Goal: Task Accomplishment & Management: Manage account settings

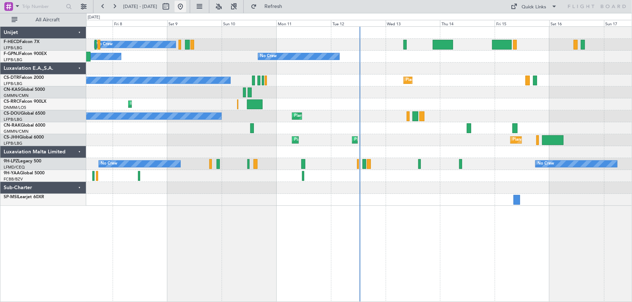
click at [186, 9] on button at bounding box center [181, 7] width 12 height 12
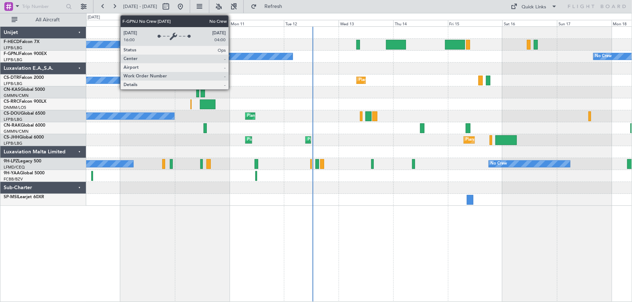
click at [219, 58] on div "No Crew Planned Maint Paris (Le Bourget) No Crew No Crew No Crew No Crew No Cre…" at bounding box center [359, 116] width 546 height 179
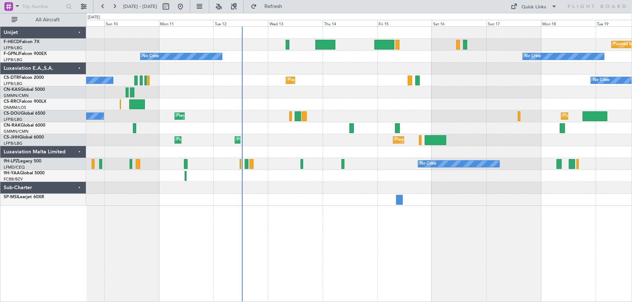
click at [260, 72] on div at bounding box center [359, 69] width 546 height 12
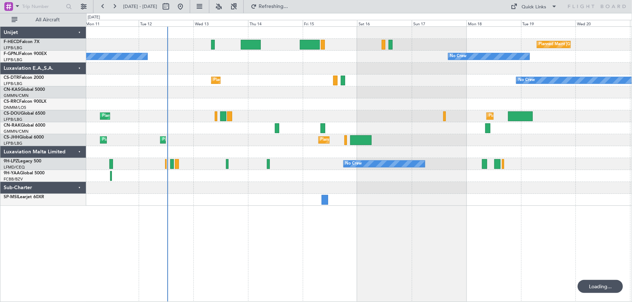
click at [291, 76] on div "Planned Maint Paris (Le Bourget) No Crew No Crew No Crew Planned Maint Sofia No…" at bounding box center [359, 116] width 546 height 179
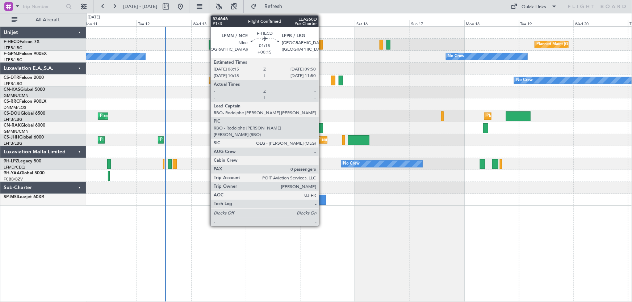
click at [322, 46] on div at bounding box center [321, 45] width 4 height 10
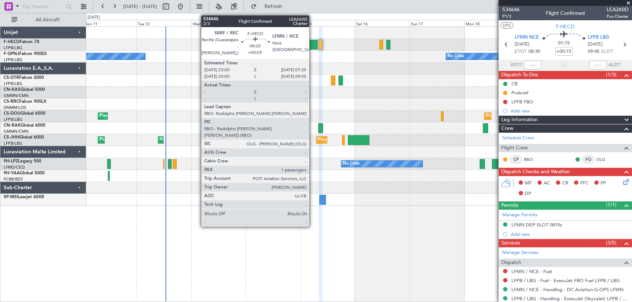
click at [313, 46] on div at bounding box center [308, 45] width 20 height 10
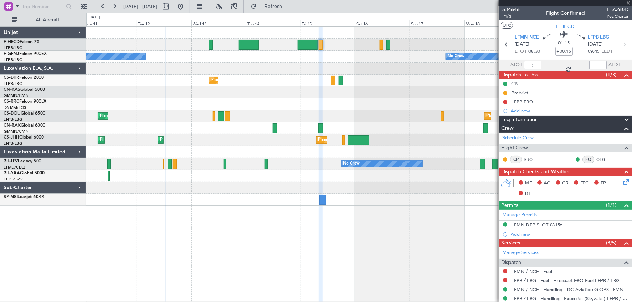
type input "+00:05"
type input "1"
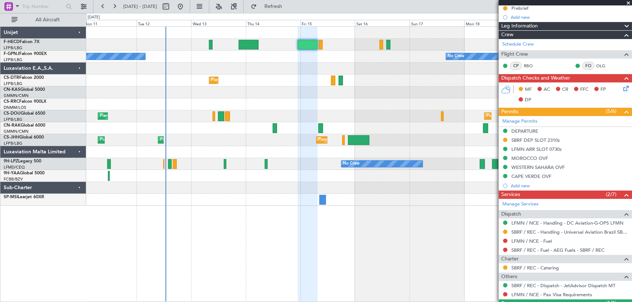
scroll to position [118, 0]
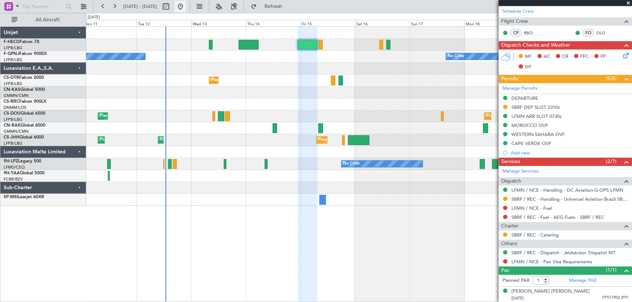
click at [186, 9] on button at bounding box center [181, 7] width 12 height 12
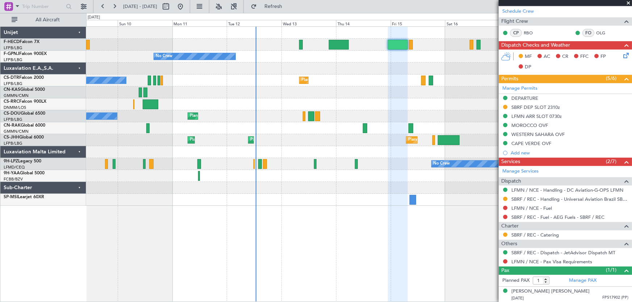
click at [228, 89] on div "Planned Maint Paris (Le Bourget) No Crew No Crew No Crew No Crew No Crew Planne…" at bounding box center [359, 116] width 546 height 179
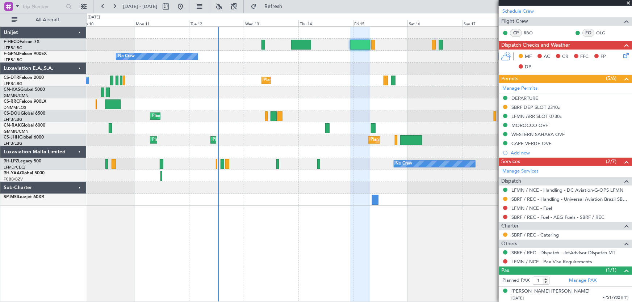
click at [276, 76] on div "Planned Maint Paris (Le Bourget) No Crew No Crew No Crew No Crew No Crew Planne…" at bounding box center [359, 116] width 546 height 179
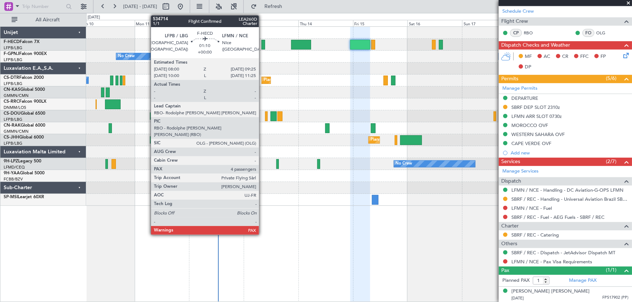
click at [262, 47] on div at bounding box center [263, 45] width 3 height 10
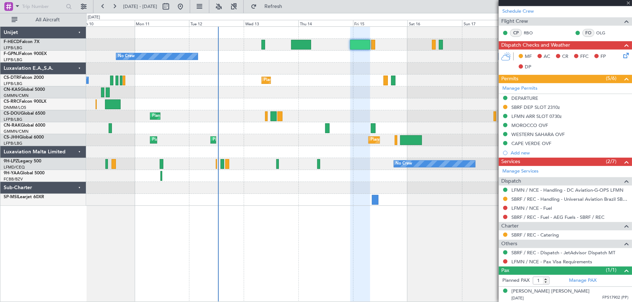
type input "4"
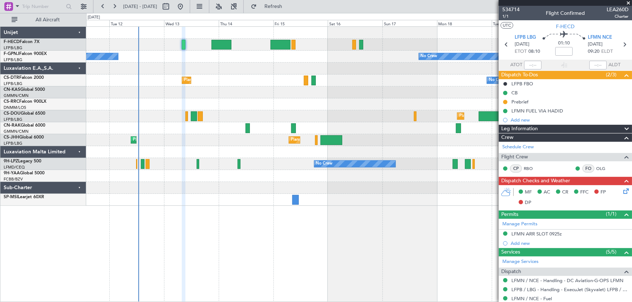
click at [219, 67] on div "Planned Maint Paris (Le Bourget) No Crew No Crew No Crew No Crew Planned Maint …" at bounding box center [359, 116] width 546 height 179
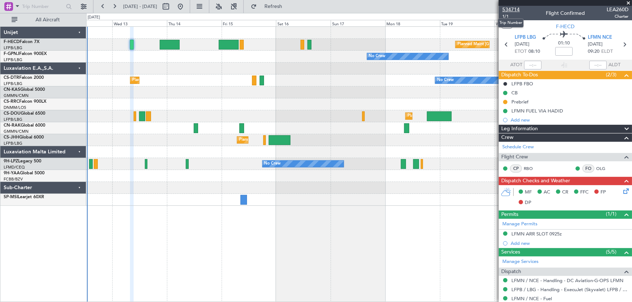
click at [507, 8] on span "534714" at bounding box center [510, 10] width 17 height 8
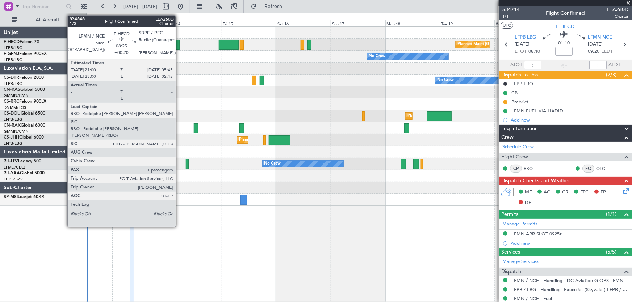
click at [178, 45] on div at bounding box center [170, 45] width 20 height 10
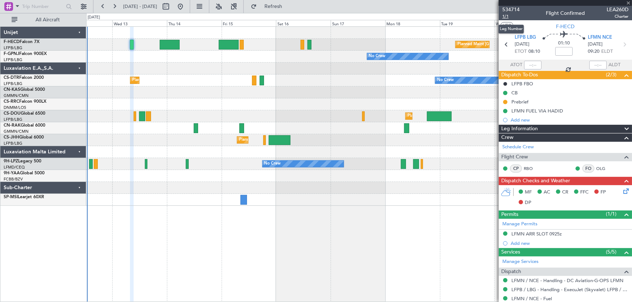
type input "+00:20"
type input "1"
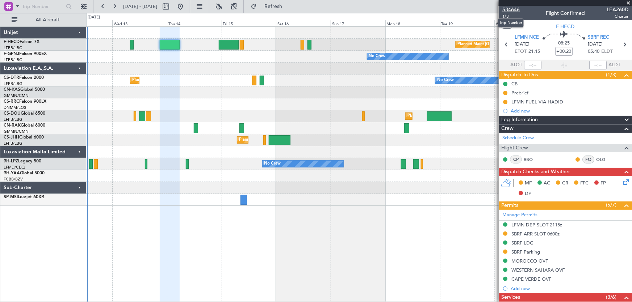
click at [512, 11] on span "534646" at bounding box center [510, 10] width 17 height 8
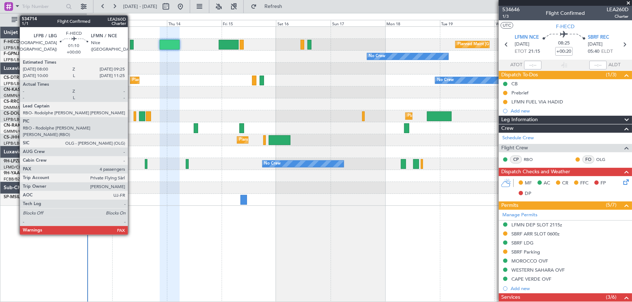
click at [131, 47] on div at bounding box center [131, 45] width 3 height 10
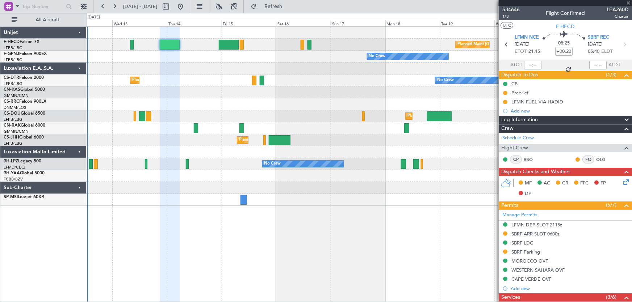
type input "4"
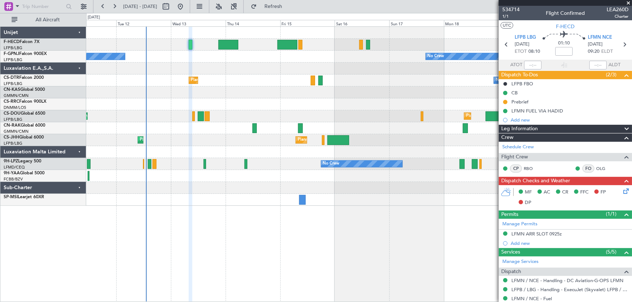
click at [275, 79] on div "No Crew Planned Maint Sofia No Crew" at bounding box center [359, 81] width 546 height 12
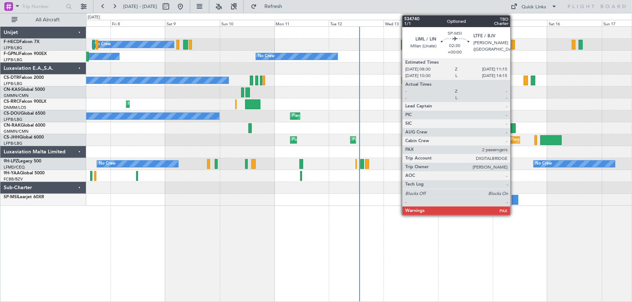
click at [514, 199] on div at bounding box center [515, 200] width 7 height 10
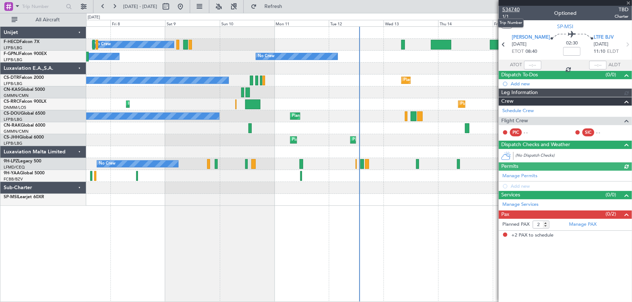
click at [516, 11] on span "534740" at bounding box center [510, 10] width 17 height 8
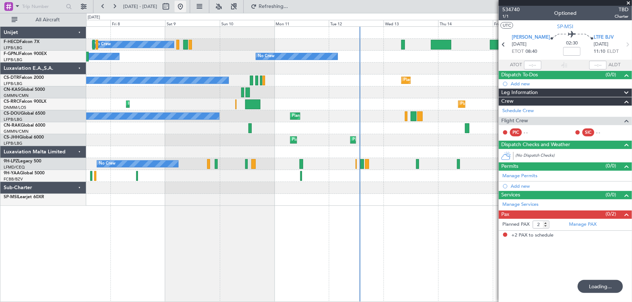
click at [186, 7] on button at bounding box center [181, 7] width 12 height 12
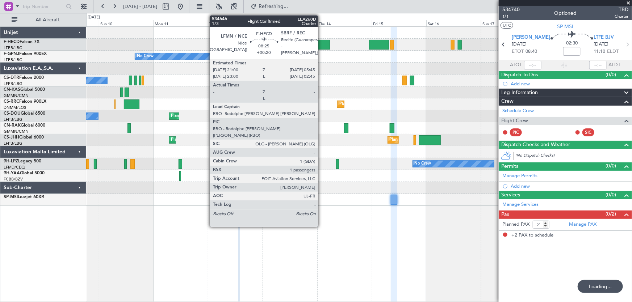
click at [321, 44] on div at bounding box center [320, 45] width 20 height 10
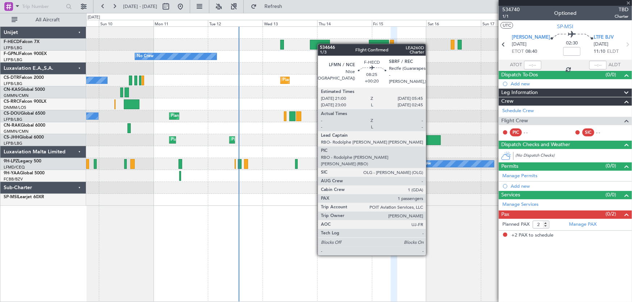
type input "+00:20"
type input "1"
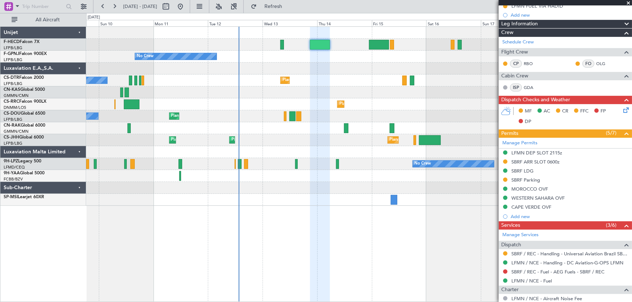
scroll to position [99, 0]
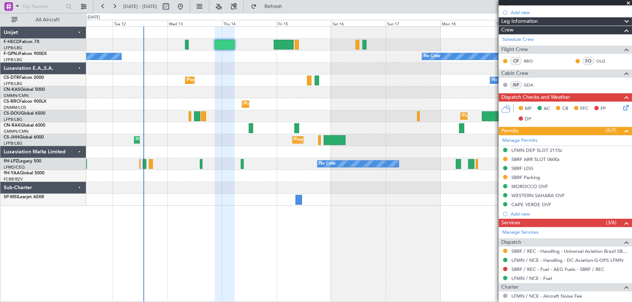
click at [208, 80] on div "Planned Maint Paris (Le Bourget) No Crew No Crew No Crew No Crew Planned Maint …" at bounding box center [359, 116] width 546 height 179
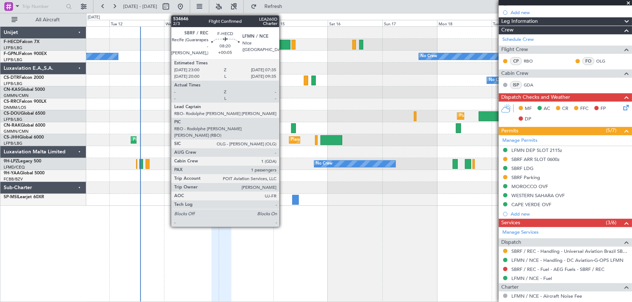
click at [283, 47] on div at bounding box center [281, 45] width 20 height 10
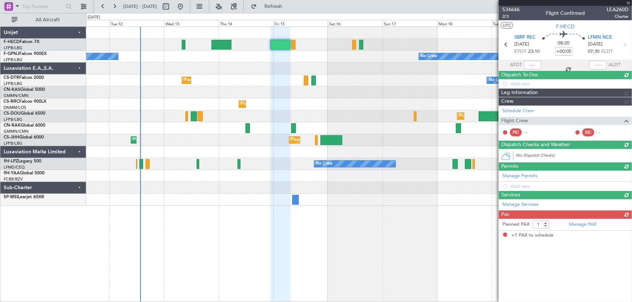
scroll to position [0, 0]
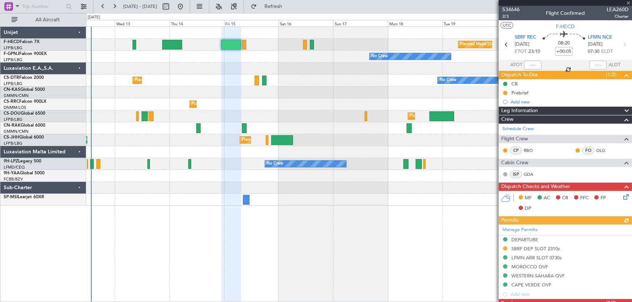
click at [271, 69] on div "Planned Maint Paris (Le Bourget) No Crew No Crew No Crew No Crew Planned Maint …" at bounding box center [359, 116] width 546 height 179
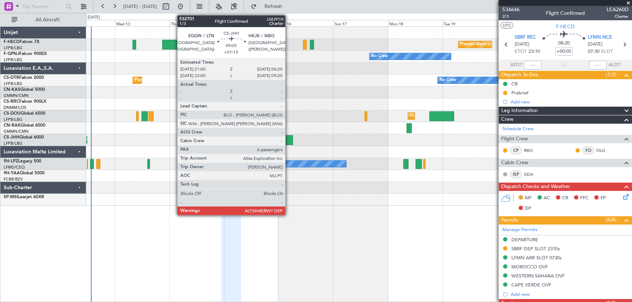
click at [289, 137] on div at bounding box center [281, 140] width 21 height 10
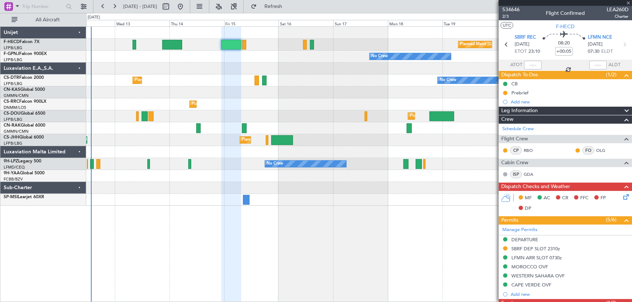
type input "+01:15"
type input "6"
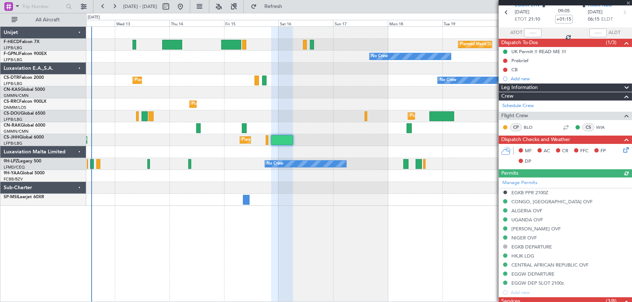
scroll to position [33, 0]
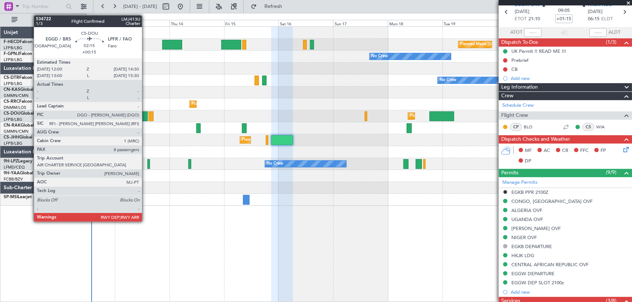
click at [145, 118] on div at bounding box center [145, 117] width 6 height 10
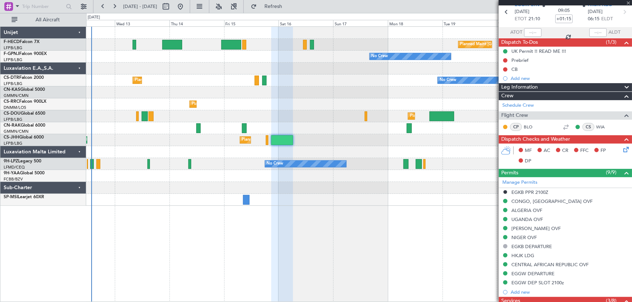
type input "+00:15"
type input "8"
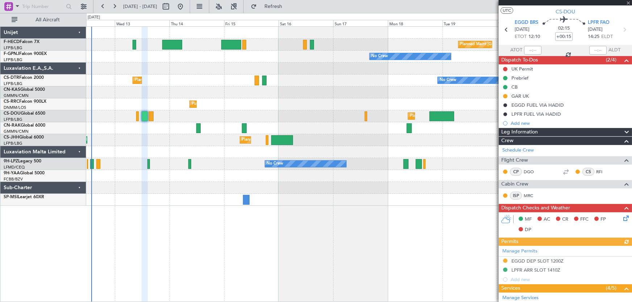
scroll to position [0, 0]
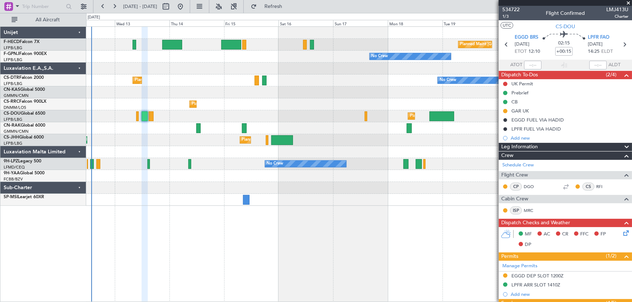
click at [213, 83] on div "Planned Maint Paris (Le Bourget) No Crew No Crew No Crew No Crew Planned Maint …" at bounding box center [359, 116] width 546 height 179
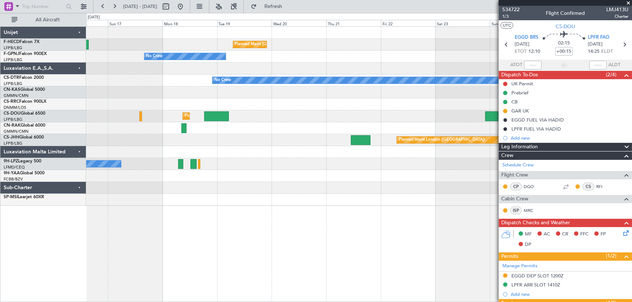
click at [247, 93] on div "Planned Maint Paris (Le Bourget) Planned Maint Paris (Le Bourget) No Crew No Cr…" at bounding box center [359, 116] width 546 height 179
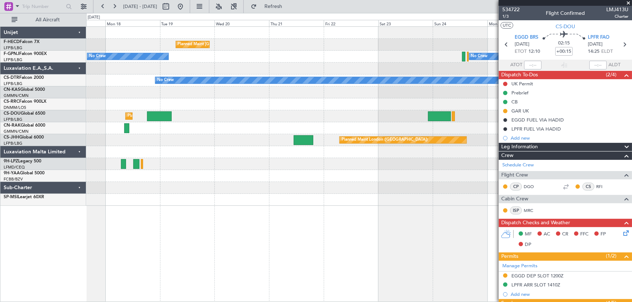
click at [345, 89] on div "Planned Maint Paris (Le Bourget) Planned Maint Paris (Le Bourget) No Crew No Cr…" at bounding box center [359, 116] width 546 height 179
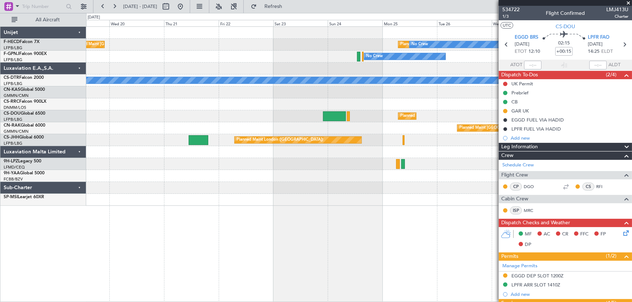
click at [370, 76] on div "Planned Maint Paris (Le Bourget) Planned Maint Paris (Le Bourget) No Crew No Cr…" at bounding box center [359, 116] width 546 height 179
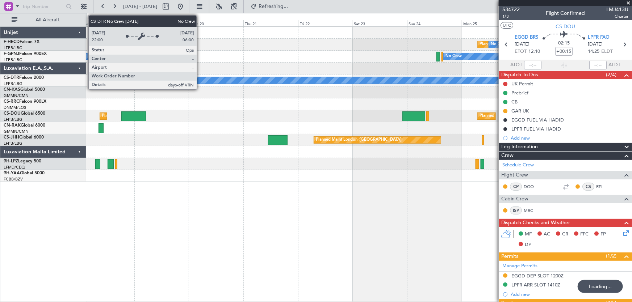
click at [297, 83] on div "No Crew" at bounding box center [357, 80] width 455 height 7
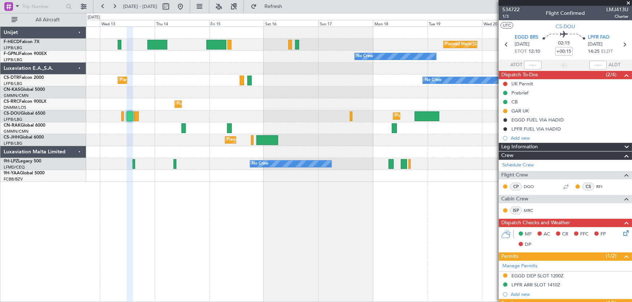
click at [301, 109] on div "Planned Maint Lagos ([PERSON_NAME])" at bounding box center [359, 105] width 546 height 12
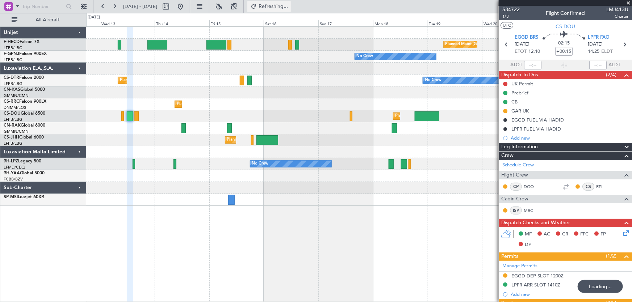
click at [289, 4] on span "Refreshing..." at bounding box center [273, 6] width 30 height 5
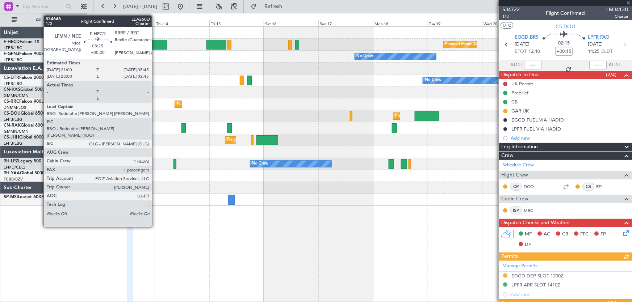
click at [155, 45] on div at bounding box center [157, 45] width 20 height 10
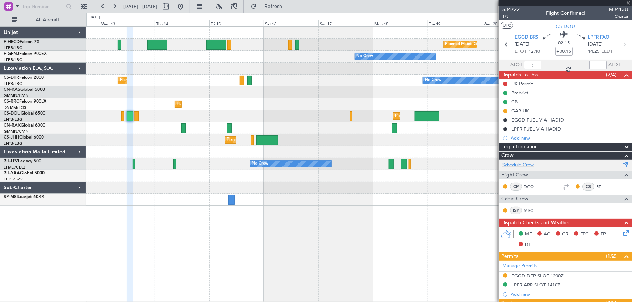
type input "+00:20"
type input "1"
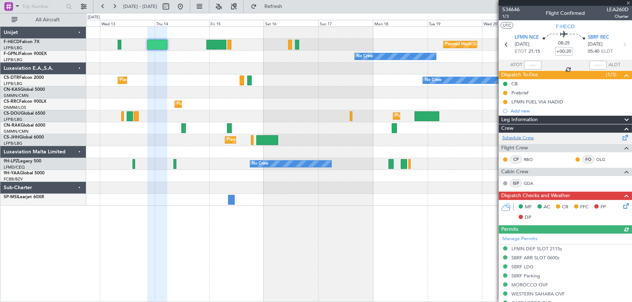
scroll to position [164, 0]
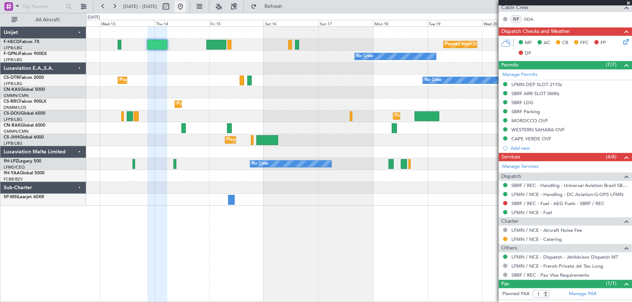
click at [186, 7] on button at bounding box center [181, 7] width 12 height 12
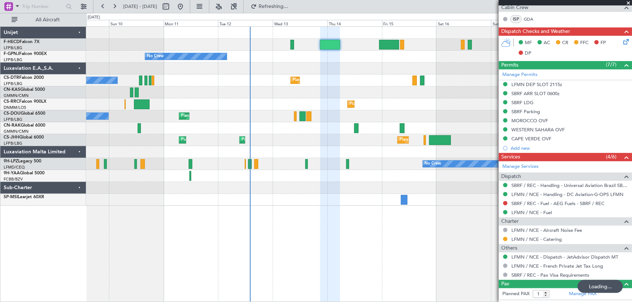
click at [254, 75] on div "Planned Maint Sofia No Crew No Crew Planned Maint Sofia" at bounding box center [359, 81] width 546 height 12
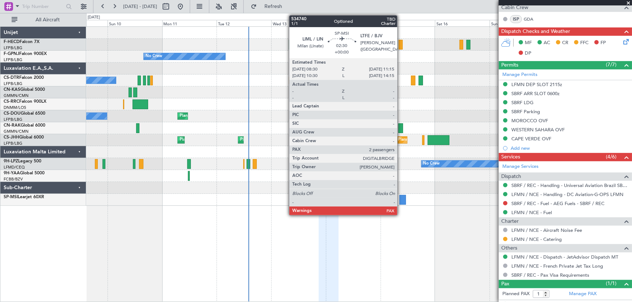
click at [401, 199] on div at bounding box center [403, 200] width 7 height 10
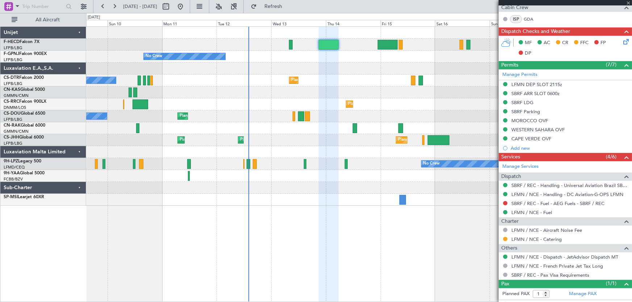
type input "2"
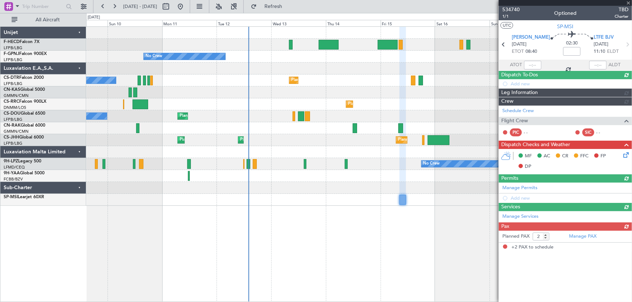
scroll to position [0, 0]
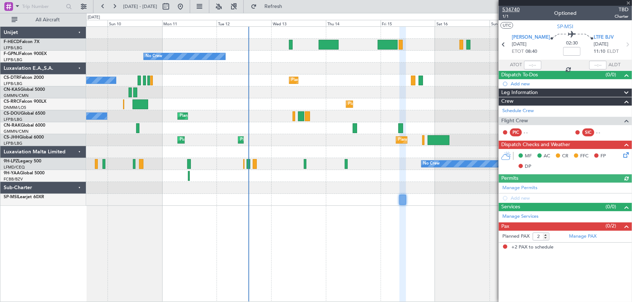
click at [511, 7] on span "534740" at bounding box center [510, 10] width 17 height 8
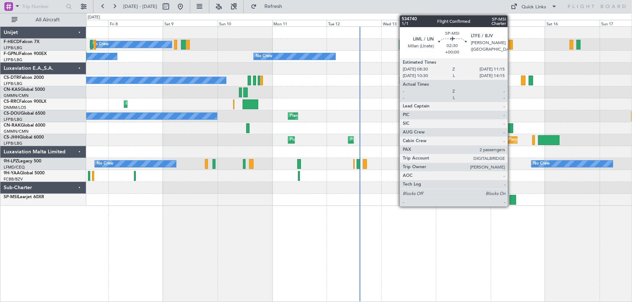
click at [511, 199] on div at bounding box center [513, 200] width 7 height 10
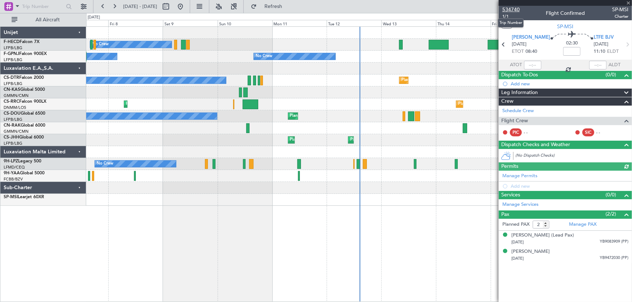
click at [519, 9] on span "534740" at bounding box center [510, 10] width 17 height 8
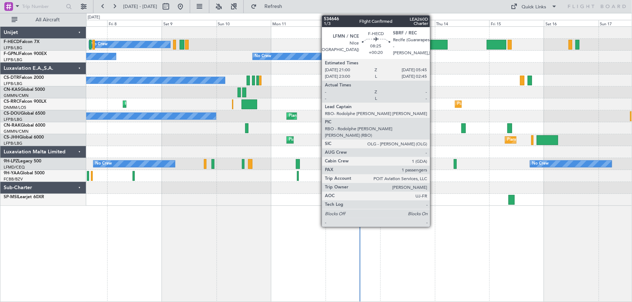
click at [433, 43] on div at bounding box center [438, 45] width 20 height 10
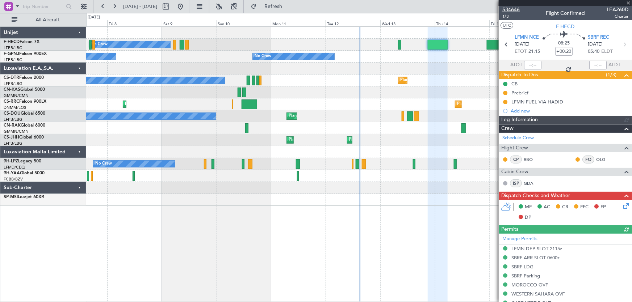
click at [517, 11] on span "534646" at bounding box center [510, 10] width 17 height 8
click at [186, 8] on button at bounding box center [181, 7] width 12 height 12
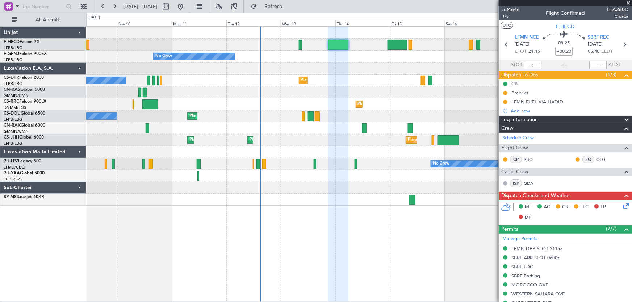
click at [236, 60] on div "Planned Maint Paris (Le Bourget) No Crew No Crew No Crew No Crew No Crew Planne…" at bounding box center [359, 116] width 546 height 179
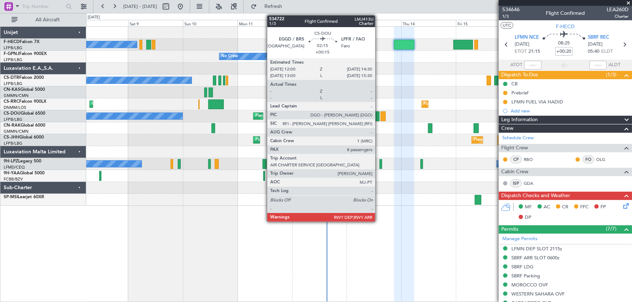
click at [379, 113] on div at bounding box center [377, 117] width 6 height 10
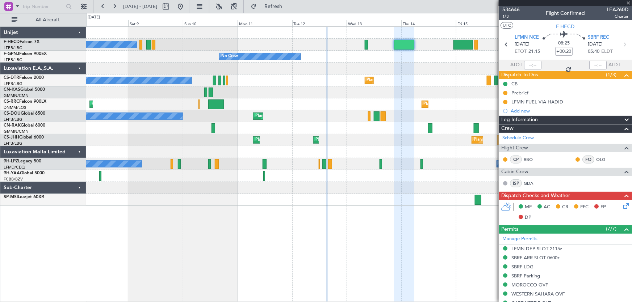
type input "+00:15"
type input "8"
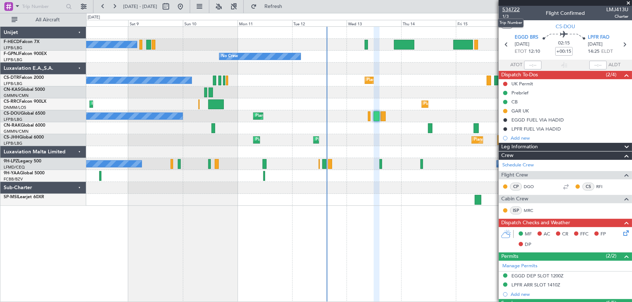
click at [517, 11] on span "534722" at bounding box center [510, 10] width 17 height 8
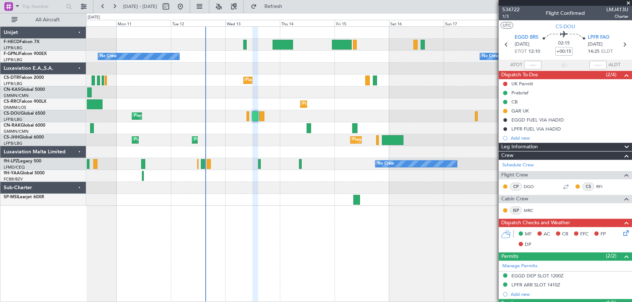
click at [281, 76] on div "Planned Maint Paris (Le Bourget) No Crew No Crew No Crew No Crew Planned Maint …" at bounding box center [359, 116] width 546 height 179
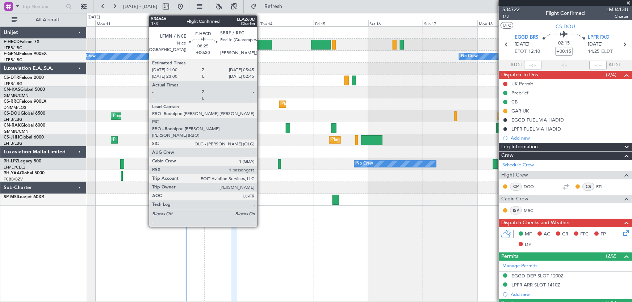
click at [261, 46] on div at bounding box center [262, 45] width 20 height 10
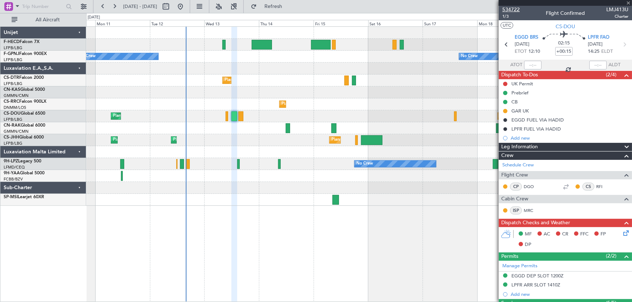
type input "+00:20"
type input "1"
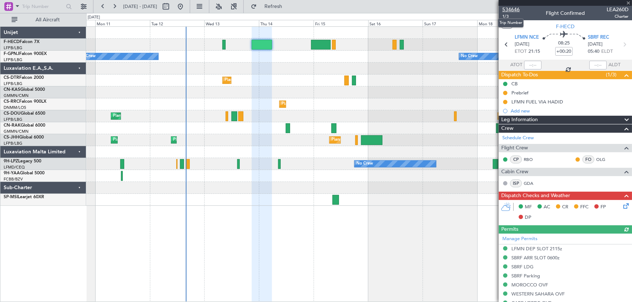
click at [508, 7] on span "534646" at bounding box center [510, 10] width 17 height 8
click at [186, 11] on button at bounding box center [181, 7] width 12 height 12
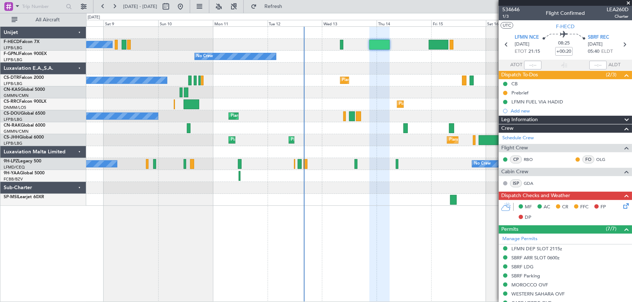
click at [337, 176] on div "No Crew Planned Maint Paris (Le Bourget) No Crew No Crew No Crew Planned Maint …" at bounding box center [359, 116] width 546 height 179
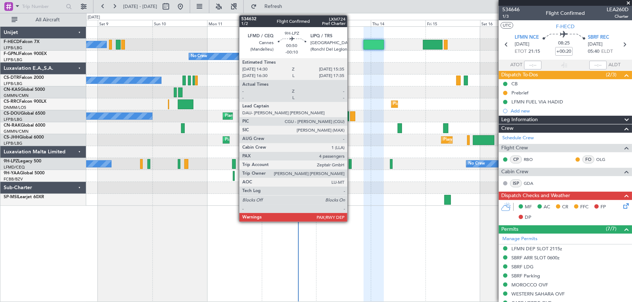
click at [351, 166] on div at bounding box center [350, 164] width 3 height 10
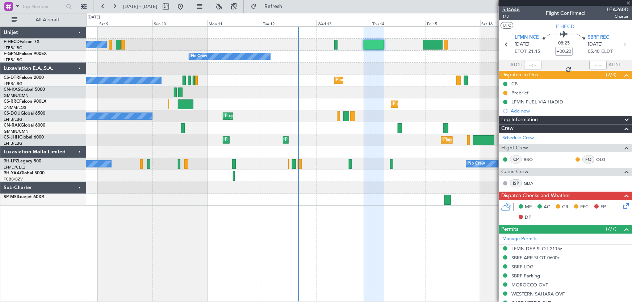
type input "-00:10"
type input "4"
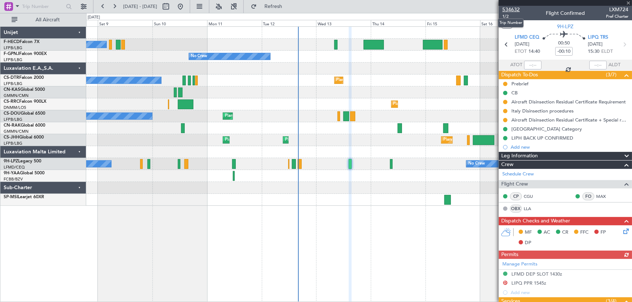
click at [515, 8] on span "534632" at bounding box center [510, 10] width 17 height 8
click at [510, 9] on span "534632" at bounding box center [510, 10] width 17 height 8
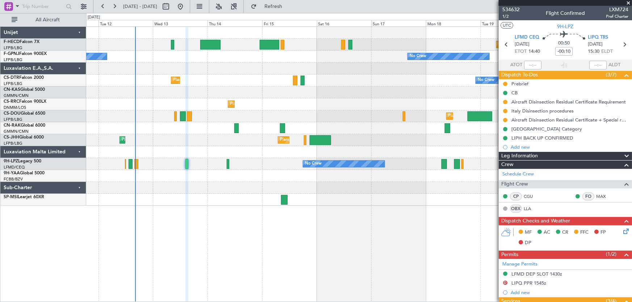
click at [212, 116] on div "Planned Maint Paris (Le Bourget) No Crew No Crew Planned Maint Sofia No Crew No…" at bounding box center [359, 116] width 546 height 179
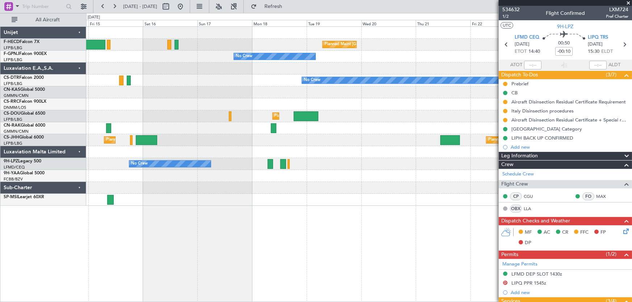
click at [229, 117] on div "Planned Maint Paris (Le Bourget) Planned Maint Paris (Le Bourget) No Crew No Cr…" at bounding box center [359, 116] width 546 height 179
click at [211, 116] on div "Planned Maint Paris (Le Bourget) Planned Maint Paris (Le Bourget) No Crew No Cr…" at bounding box center [359, 116] width 546 height 179
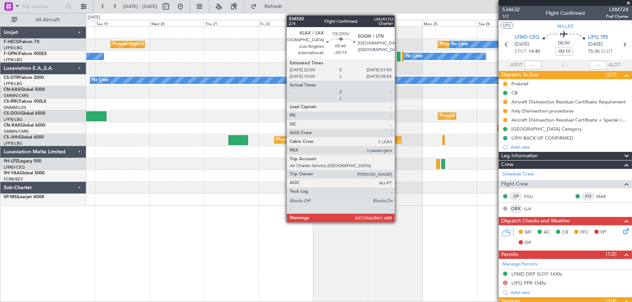
click at [299, 130] on div "Planned Maint Paris (Le Bourget) Planned Maint Paris (Le Bourget) No Crew No Cr…" at bounding box center [359, 116] width 546 height 179
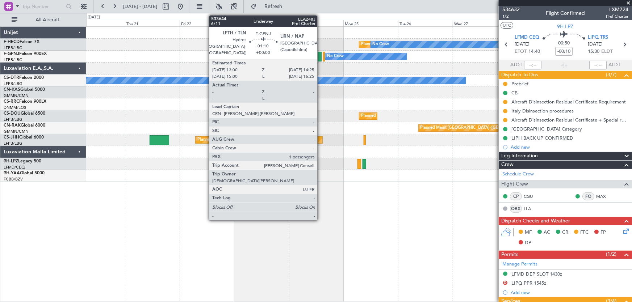
click at [321, 57] on div at bounding box center [319, 57] width 3 height 10
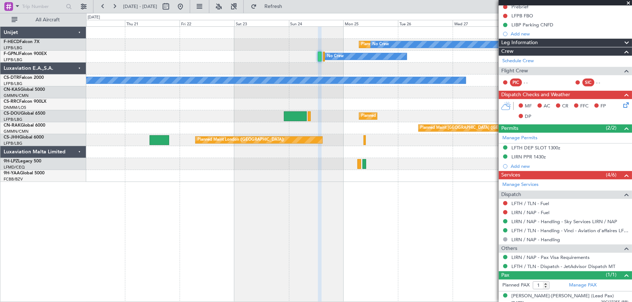
scroll to position [100, 0]
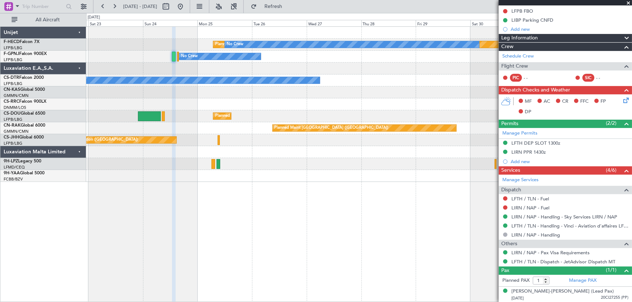
click at [259, 149] on div "Planned Maint Paris (Le Bourget) No Crew No Crew No Crew Planned Maint Paris (L…" at bounding box center [359, 104] width 546 height 155
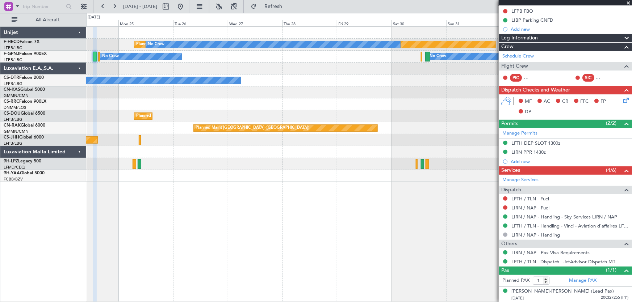
click at [362, 76] on div "Planned Maint Paris (Le Bourget) No Crew No Crew Planned Maint Paris (Le Bourge…" at bounding box center [359, 104] width 546 height 155
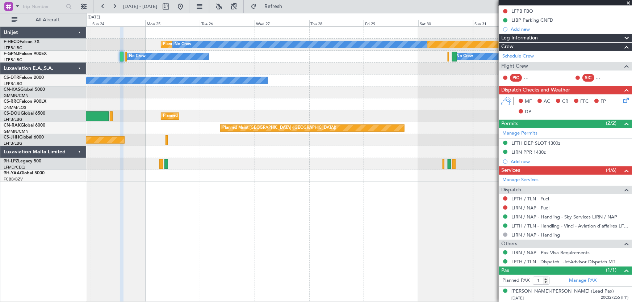
click at [346, 80] on div "No Crew" at bounding box center [359, 81] width 546 height 12
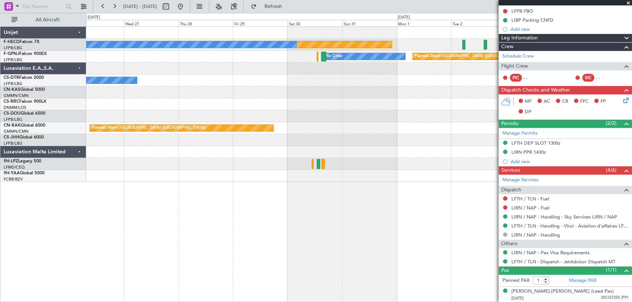
click at [202, 83] on div "Planned Maint Paris (Le Bourget) No Crew Planned Maint Paris (Le Bourget) No Cr…" at bounding box center [359, 104] width 546 height 155
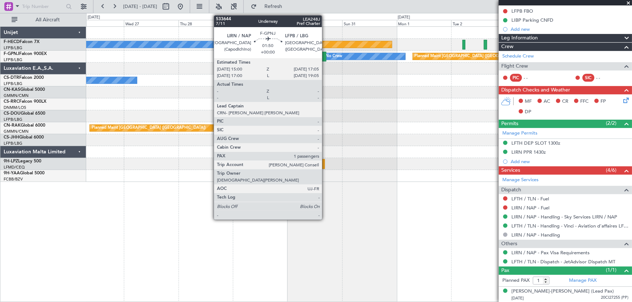
click at [325, 59] on div at bounding box center [323, 57] width 5 height 10
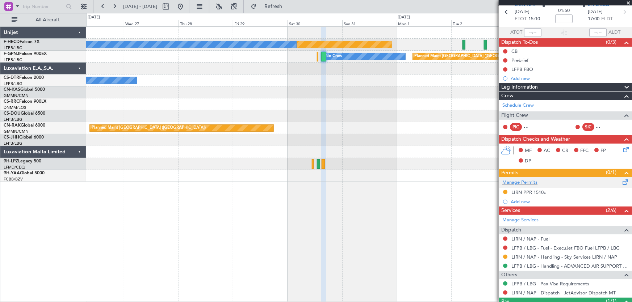
scroll to position [0, 0]
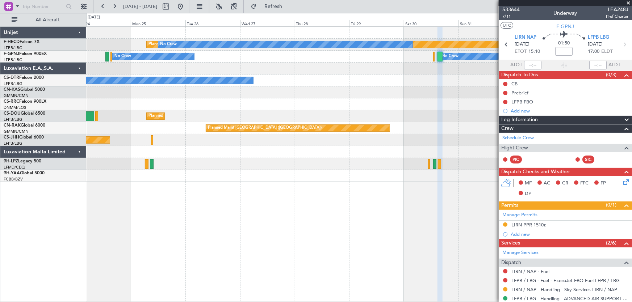
click at [373, 103] on div "Planned Maint Paris (Le Bourget) No Crew Planned Maint Paris (Le Bourget) No Cr…" at bounding box center [359, 104] width 546 height 155
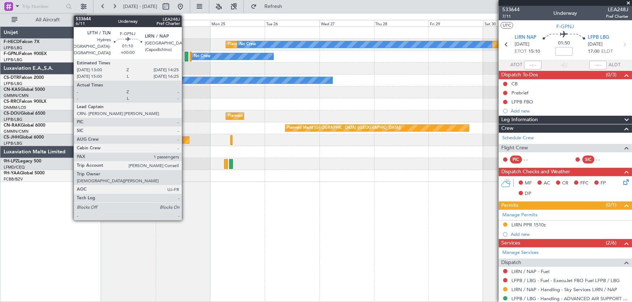
click at [185, 59] on div at bounding box center [186, 57] width 3 height 10
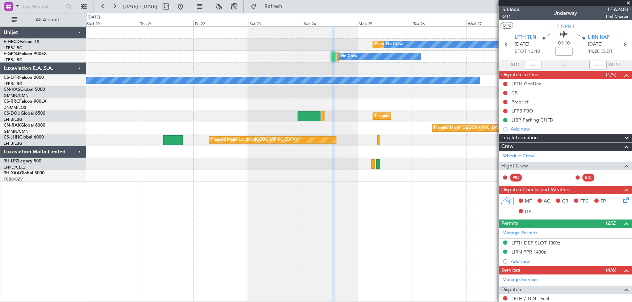
click at [290, 73] on div at bounding box center [359, 69] width 546 height 12
click at [322, 69] on div "Planned Maint Paris (Le Bourget) No Crew Planned Maint Paris (Le Bourget) No Cr…" at bounding box center [359, 104] width 546 height 155
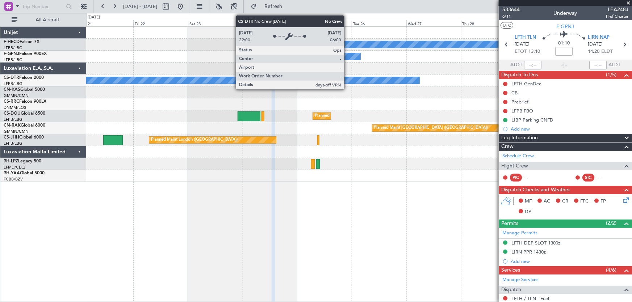
click at [191, 87] on div "Planned Maint Paris (Le Bourget) No Crew Planned Maint Paris (Le Bourget) No Cr…" at bounding box center [359, 104] width 546 height 155
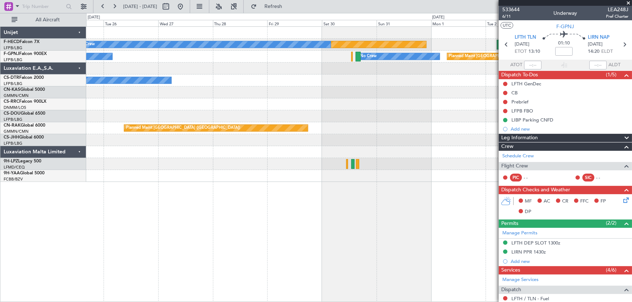
click at [214, 74] on div "Planned Maint Paris (Le Bourget) No Crew No Crew No Crew Planned Maint Paris (L…" at bounding box center [359, 104] width 546 height 155
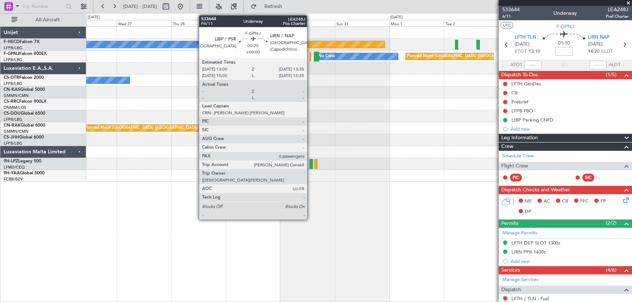
click at [310, 58] on div at bounding box center [310, 57] width 1 height 10
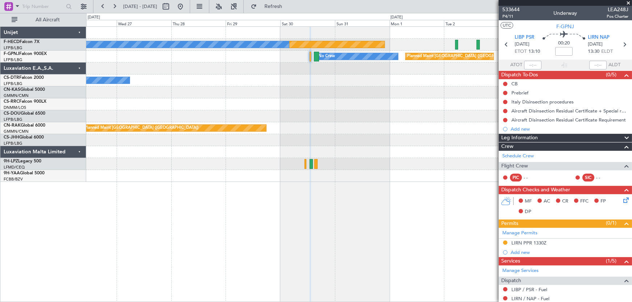
click at [174, 141] on div "Planned Maint London (Biggin Hill)" at bounding box center [359, 140] width 546 height 12
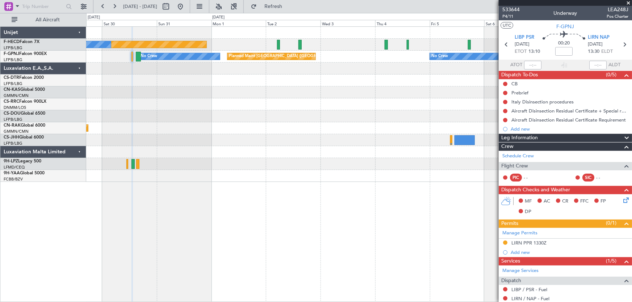
click at [192, 160] on div at bounding box center [359, 164] width 546 height 12
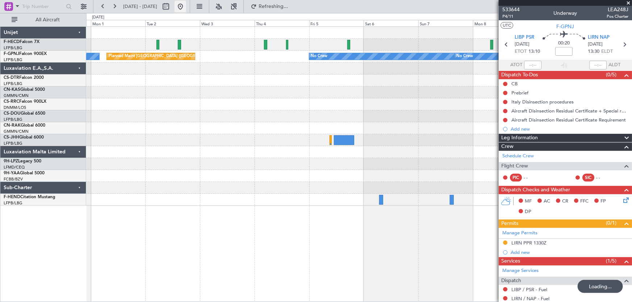
click at [186, 6] on button at bounding box center [181, 7] width 12 height 12
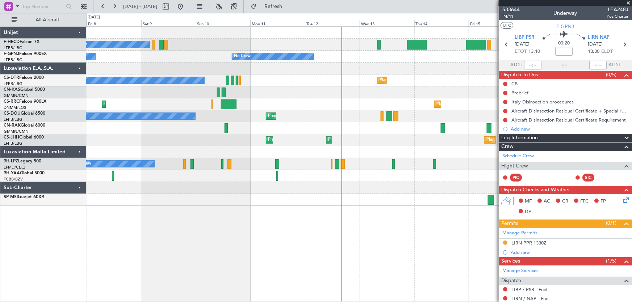
click at [236, 166] on div "No Crew Planned Maint Paris (Le Bourget) No Crew No Crew No Crew No Crew No Cre…" at bounding box center [359, 116] width 546 height 179
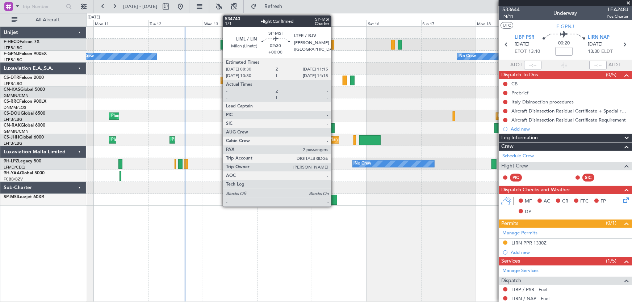
click at [334, 203] on div at bounding box center [334, 200] width 7 height 10
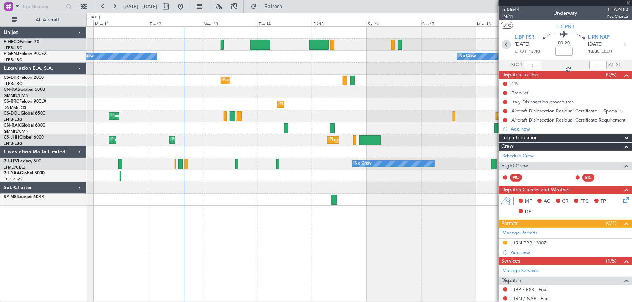
type input "2"
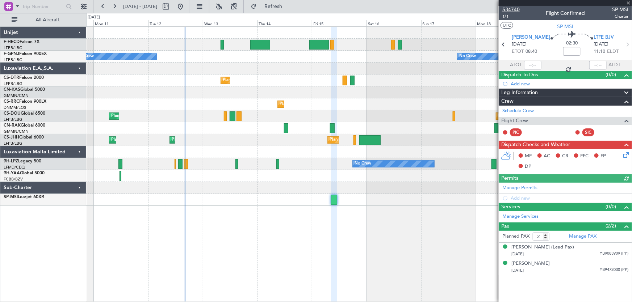
click at [514, 9] on span "534740" at bounding box center [510, 10] width 17 height 8
